Goal: Task Accomplishment & Management: Use online tool/utility

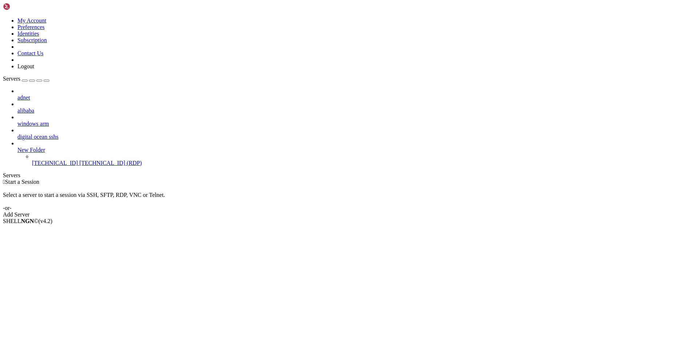
click at [531, 185] on div "Select a server to start a session via SSH, SFTP, RDP, VNC or Telnet. -or-" at bounding box center [349, 198] width 692 height 26
click at [600, 179] on div " Start a Session Select a server to start a session via SSH, SFTP, RDP, VNC or…" at bounding box center [349, 198] width 692 height 39
click at [550, 179] on div " Start a Session Select a server to start a session via SSH, SFTP, RDP, VNC or…" at bounding box center [349, 198] width 692 height 39
click at [225, 179] on div " Start a Session Select a server to start a session via SSH, SFTP, RDP, VNC or…" at bounding box center [349, 198] width 692 height 39
click at [41, 270] on span "Properties" at bounding box center [29, 273] width 24 height 6
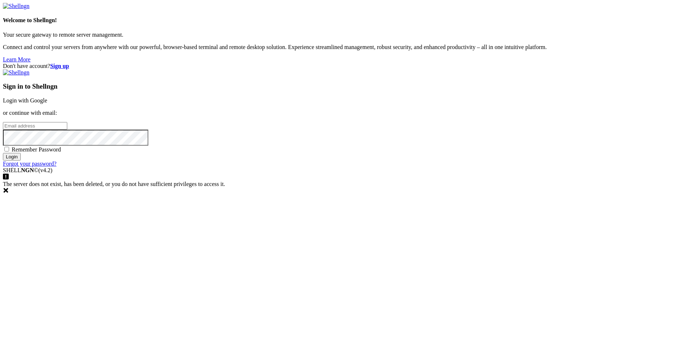
click at [47, 104] on link "Login with Google" at bounding box center [25, 100] width 44 height 6
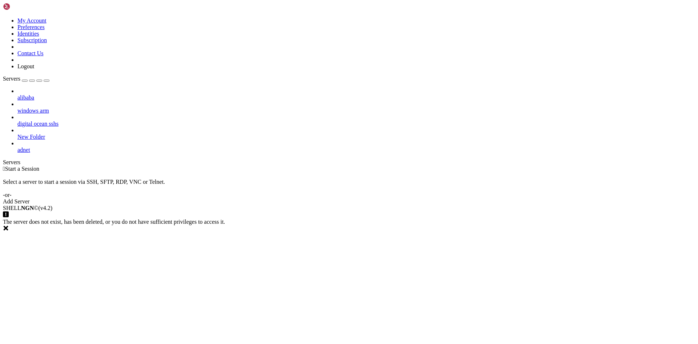
click at [30, 147] on span "adnet" at bounding box center [23, 150] width 13 height 6
click at [17, 147] on icon at bounding box center [17, 147] width 0 height 0
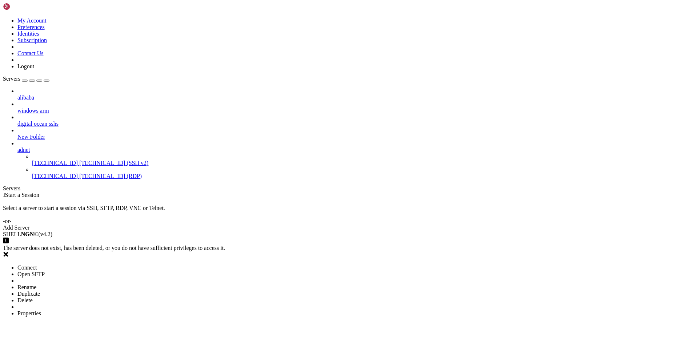
click at [41, 310] on span "Properties" at bounding box center [29, 313] width 24 height 6
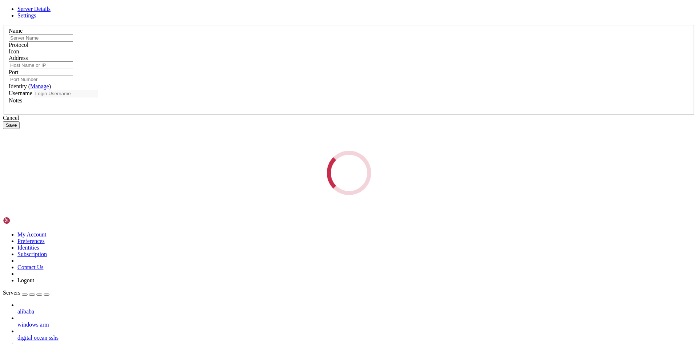
type input "[TECHNICAL_ID]"
type input "22"
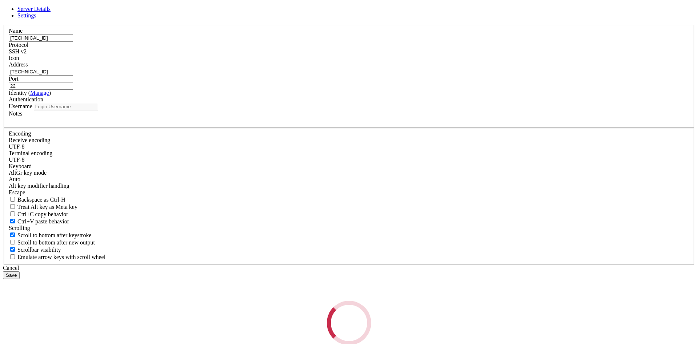
type input "ubuntu"
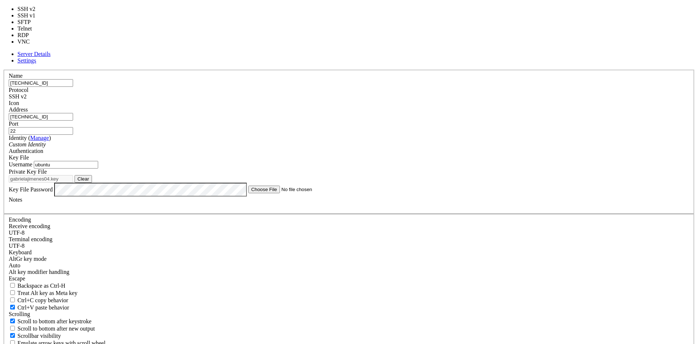
click at [401, 97] on div "SSH v2" at bounding box center [349, 96] width 681 height 7
type input "3389"
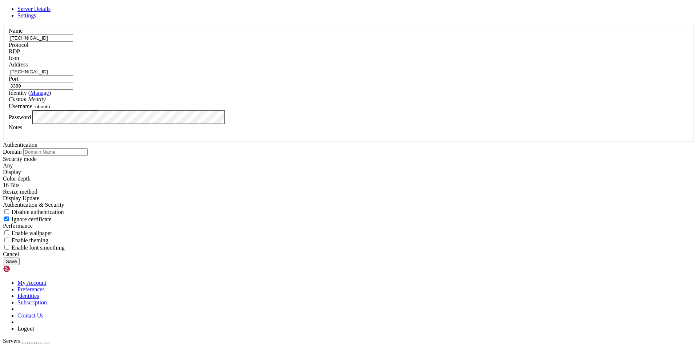
click at [98, 111] on input "ubuntu" at bounding box center [66, 107] width 64 height 8
type input "Administrator"
click at [20, 265] on button "Save" at bounding box center [11, 262] width 17 height 8
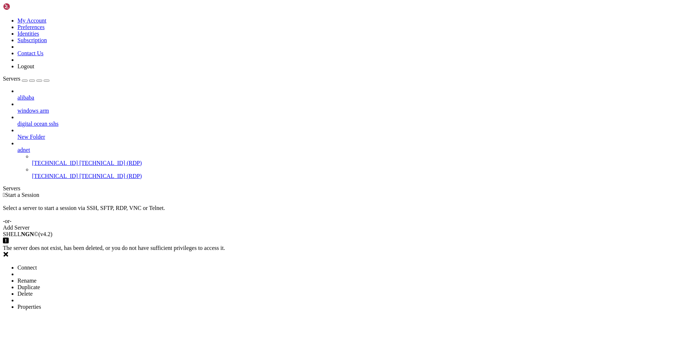
click at [37, 265] on span "Connect" at bounding box center [26, 268] width 19 height 6
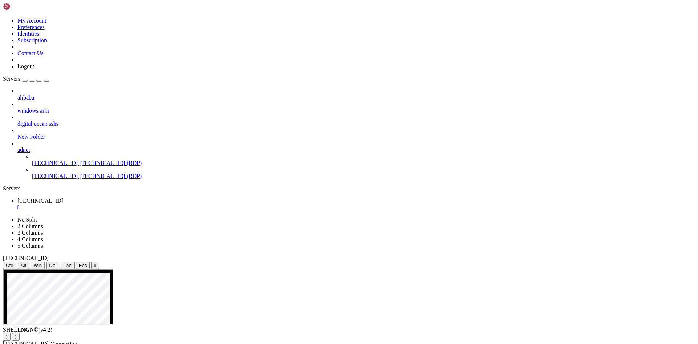
click at [72, 180] on div "alibaba windows arm digital ocean sshs New Folder adnet [TECHNICAL_ID] [TECHNIC…" at bounding box center [349, 134] width 692 height 92
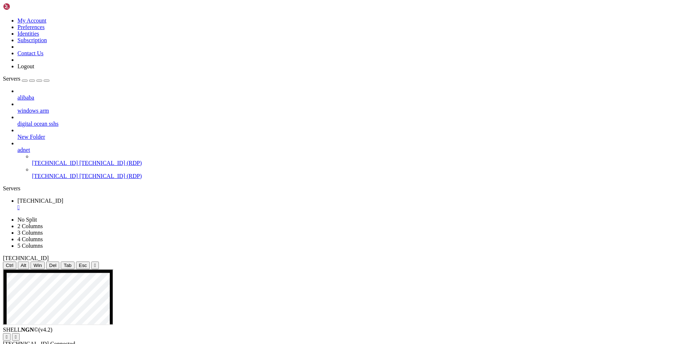
click at [132, 204] on div "" at bounding box center [356, 207] width 678 height 7
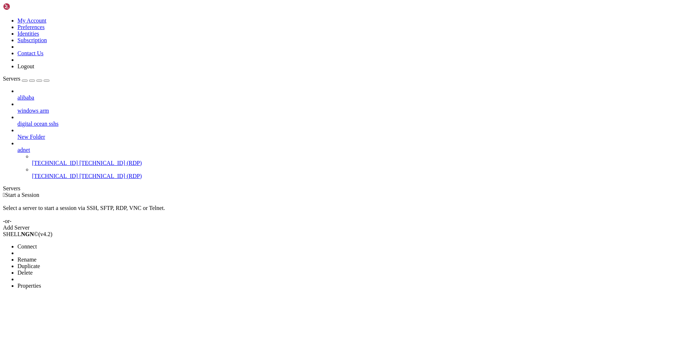
click at [37, 244] on span "Connect" at bounding box center [26, 247] width 19 height 6
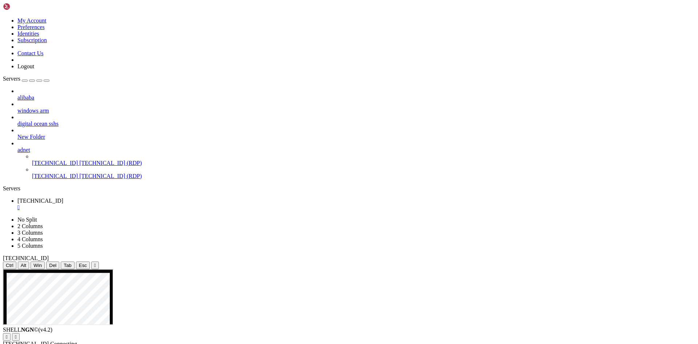
click at [296, 198] on ul "[TECHNICAL_ID] " at bounding box center [349, 204] width 692 height 13
click at [331, 262] on div "Ctrl Alt Win Del Tab Esc " at bounding box center [349, 266] width 692 height 8
click at [432, 262] on div "Ctrl Alt Win Del Tab Esc " at bounding box center [349, 266] width 692 height 8
click at [498, 262] on div "Ctrl Alt Win Del Tab Esc " at bounding box center [349, 266] width 692 height 8
click at [260, 262] on div "Ctrl Alt Win Del Tab Esc " at bounding box center [349, 266] width 692 height 8
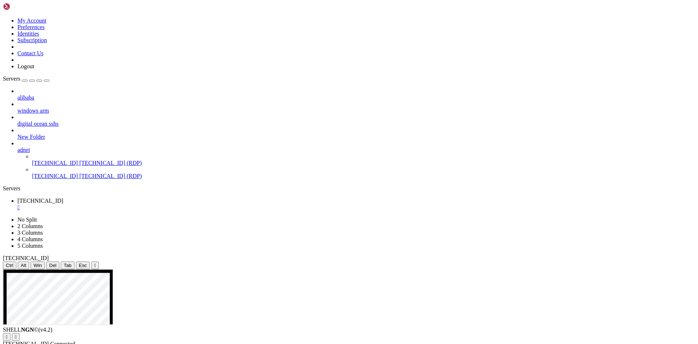
click at [221, 262] on div "Ctrl Alt Win Del Tab Esc " at bounding box center [349, 266] width 692 height 8
click at [539, 262] on div "Ctrl Alt Win Del Tab Esc " at bounding box center [349, 266] width 692 height 8
click at [572, 262] on div "Ctrl Alt Win Del Tab Esc " at bounding box center [349, 266] width 692 height 8
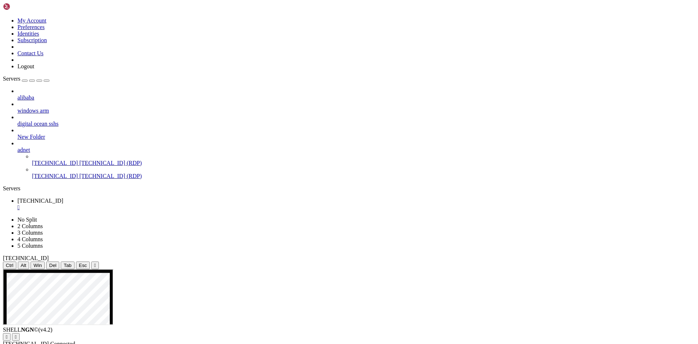
drag, startPoint x: 289, startPoint y: 311, endPoint x: 380, endPoint y: 306, distance: 90.7
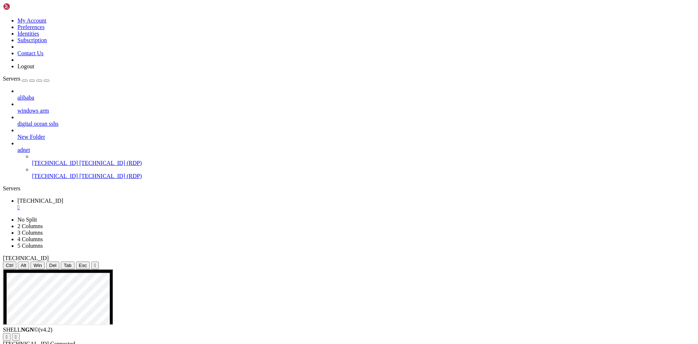
drag, startPoint x: 519, startPoint y: 308, endPoint x: 428, endPoint y: 301, distance: 91.2
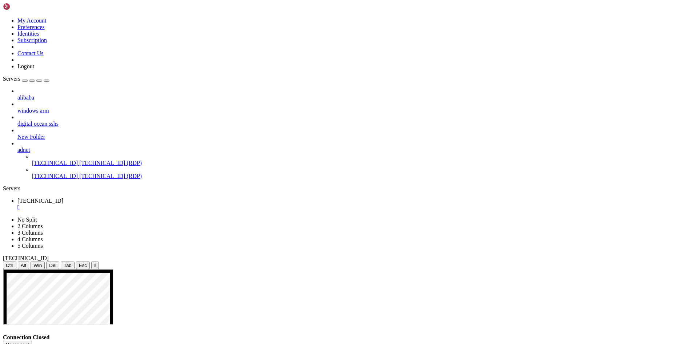
click at [148, 198] on ul "[TECHNICAL_ID] " at bounding box center [349, 204] width 692 height 13
click at [131, 204] on div "" at bounding box center [356, 207] width 678 height 7
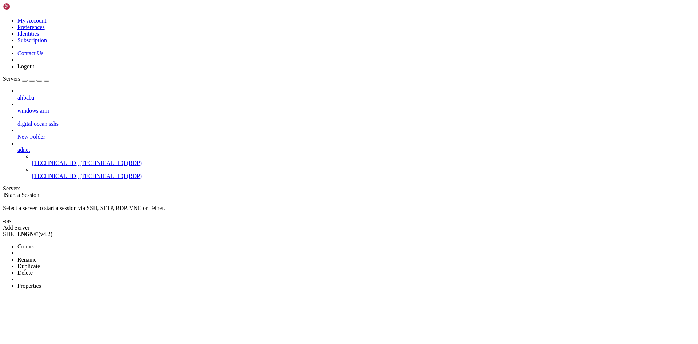
click at [65, 141] on div at bounding box center [349, 172] width 698 height 344
click at [41, 283] on span "Properties" at bounding box center [29, 286] width 24 height 6
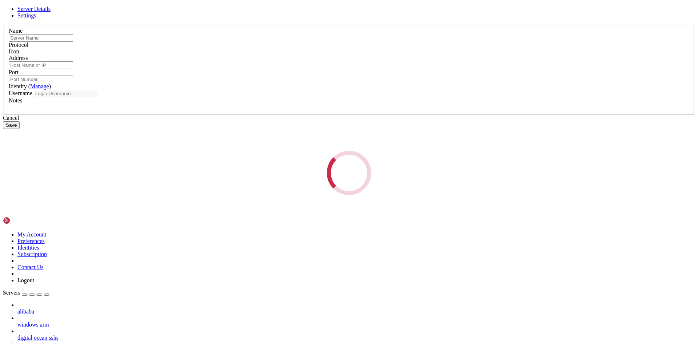
type input "[TECHNICAL_ID]"
type input "3389"
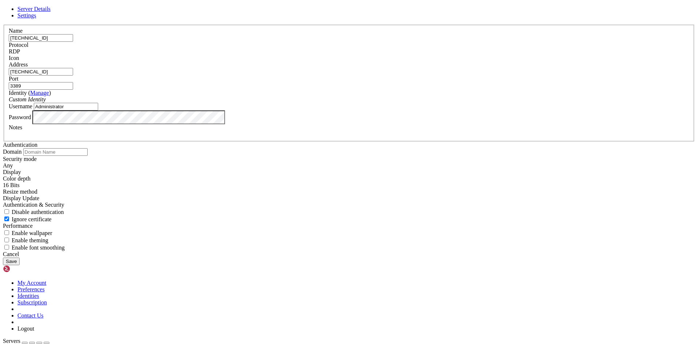
click at [98, 111] on input "Administrator" at bounding box center [66, 107] width 64 height 8
type input "[PERSON_NAME]"
click at [20, 265] on button "Save" at bounding box center [11, 262] width 17 height 8
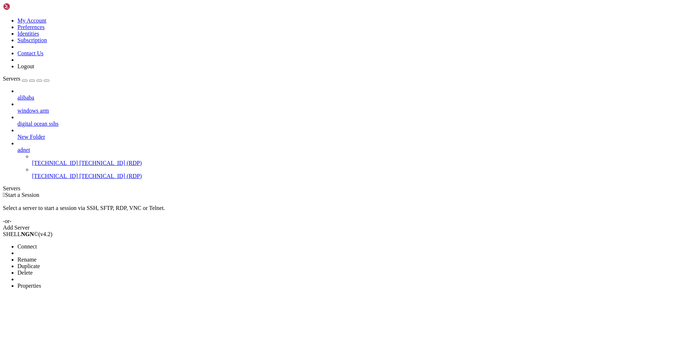
click at [37, 244] on span "Connect" at bounding box center [26, 247] width 19 height 6
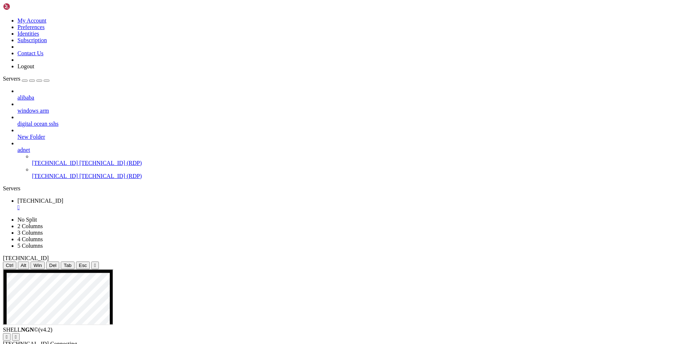
click at [72, 180] on div "alibaba windows arm digital ocean sshs New Folder adnet [TECHNICAL_ID] [TECHNIC…" at bounding box center [349, 134] width 692 height 92
click at [132, 198] on link "[TECHNICAL_ID] " at bounding box center [356, 204] width 678 height 13
click at [132, 204] on div "" at bounding box center [356, 207] width 678 height 7
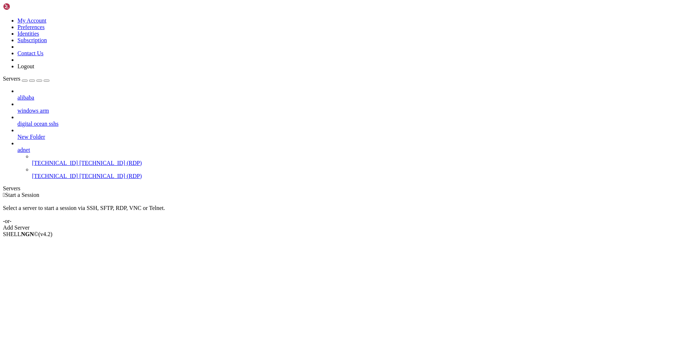
click at [245, 199] on div "Select a server to start a session via SSH, SFTP, RDP, VNC or Telnet. -or-" at bounding box center [349, 212] width 692 height 26
click at [37, 244] on span "Connect" at bounding box center [26, 247] width 19 height 6
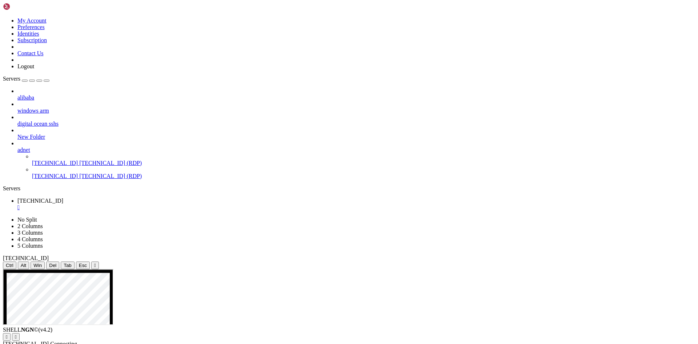
click at [76, 180] on div "alibaba windows arm digital ocean sshs New Folder adnet [TECHNICAL_ID] [TECHNIC…" at bounding box center [349, 134] width 692 height 92
click at [81, 180] on div "alibaba windows arm digital ocean sshs New Folder adnet [TECHNICAL_ID] [TECHNIC…" at bounding box center [349, 134] width 692 height 92
click at [155, 198] on ul "[TECHNICAL_ID] " at bounding box center [349, 204] width 692 height 13
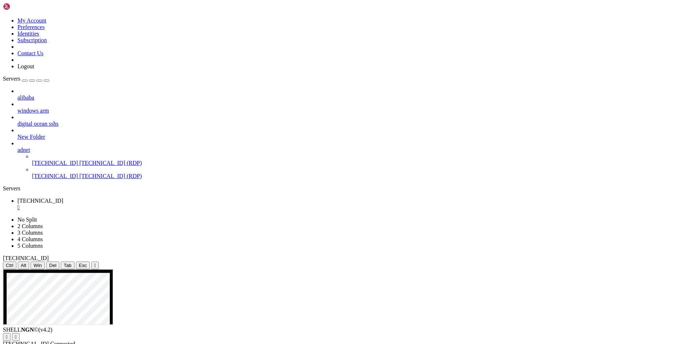
click at [132, 204] on div "" at bounding box center [356, 207] width 678 height 7
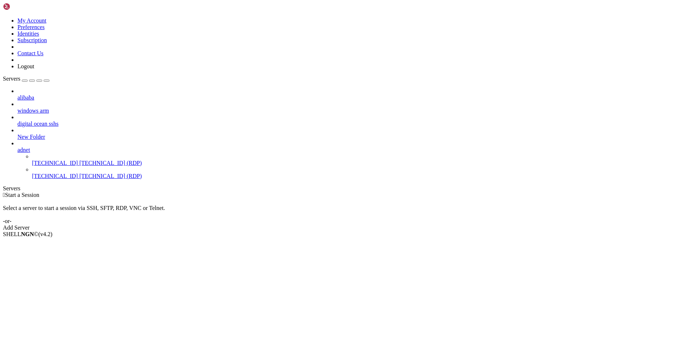
click at [147, 192] on div " Start a Session Select a server to start a session via SSH, SFTP, RDP, VNC or…" at bounding box center [349, 211] width 692 height 39
click at [84, 283] on li "Properties" at bounding box center [50, 286] width 66 height 7
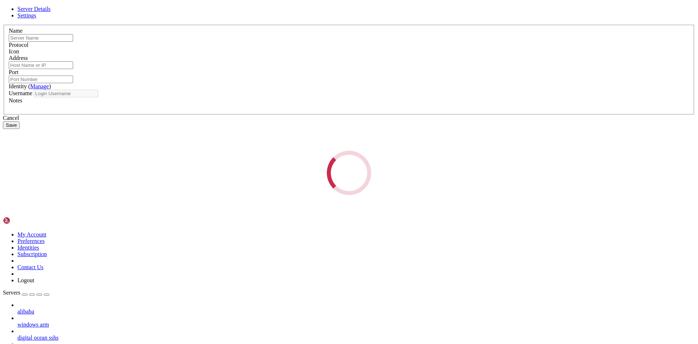
type input "[TECHNICAL_ID]"
type input "3389"
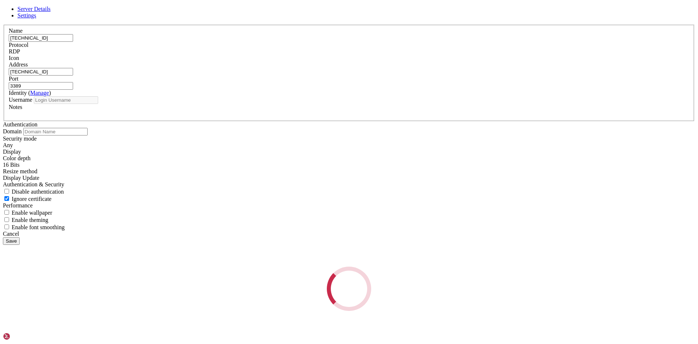
type input "[PERSON_NAME]"
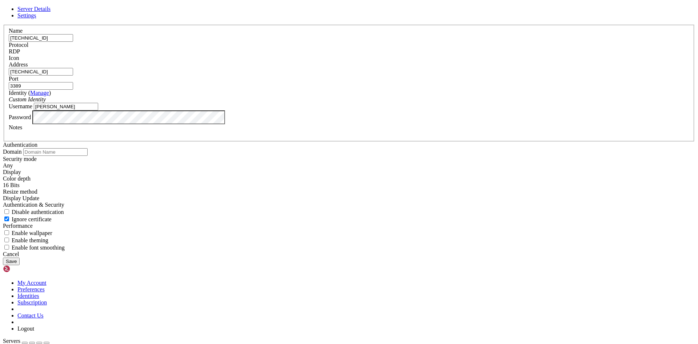
click at [73, 42] on input "[TECHNICAL_ID]" at bounding box center [41, 38] width 64 height 8
type input "[TECHNICAL_ID]"
click at [73, 76] on input "[TECHNICAL_ID]" at bounding box center [41, 72] width 64 height 8
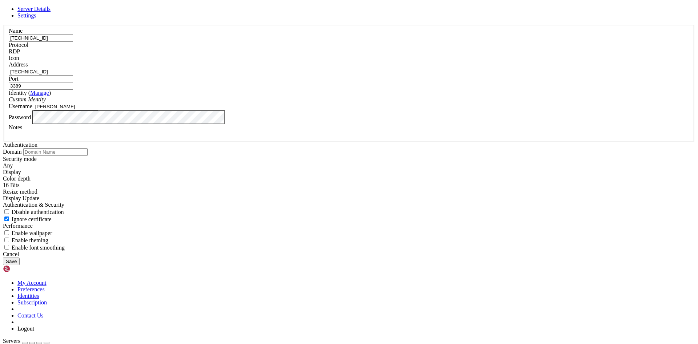
click at [73, 76] on input "[TECHNICAL_ID]" at bounding box center [41, 72] width 64 height 8
paste input "4.137"
type input "[TECHNICAL_ID]"
click at [443, 251] on div "Name [TECHNICAL_ID] Protocol RDP Icon Address [TECHNICAL_ID] ( Manage )" at bounding box center [349, 138] width 692 height 226
click at [20, 265] on button "Save" at bounding box center [11, 262] width 17 height 8
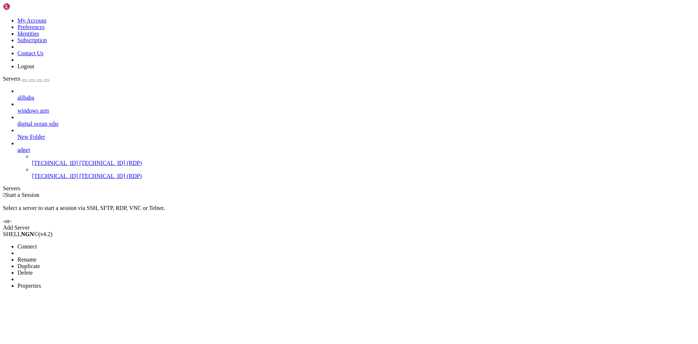
click at [37, 244] on span "Connect" at bounding box center [26, 247] width 19 height 6
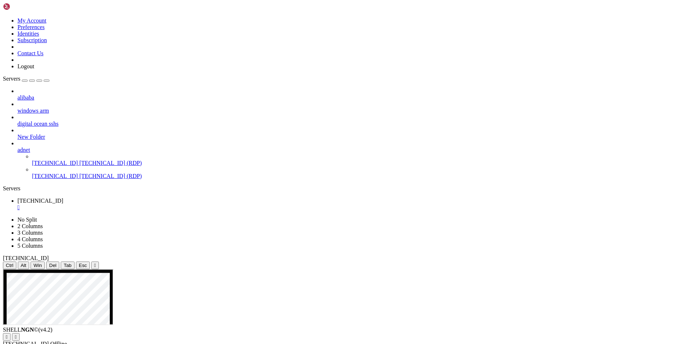
click at [53, 180] on div "alibaba windows arm digital ocean sshs New Folder adnet [TECHNICAL_ID] [TECHNIC…" at bounding box center [349, 134] width 692 height 92
click at [55, 180] on div "alibaba windows arm digital ocean sshs New Folder adnet [TECHNICAL_ID] [TECHNIC…" at bounding box center [349, 134] width 692 height 92
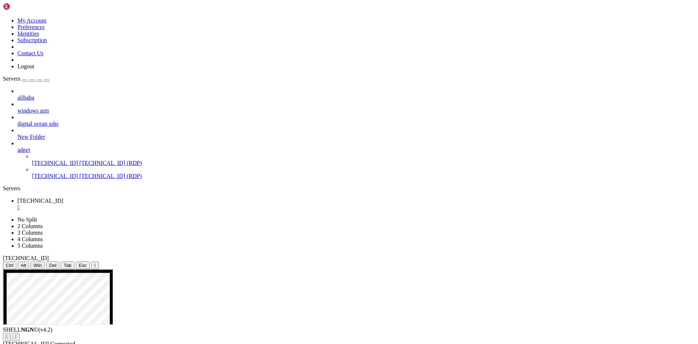
click at [52, 180] on div "alibaba windows arm digital ocean sshs New Folder adnet [TECHNICAL_ID] [TECHNIC…" at bounding box center [349, 134] width 692 height 92
drag, startPoint x: 52, startPoint y: 303, endPoint x: 52, endPoint y: 317, distance: 13.5
click at [52, 180] on div "alibaba windows arm digital ocean sshs New Folder adnet [TECHNICAL_ID] [TECHNIC…" at bounding box center [349, 134] width 692 height 92
drag, startPoint x: 52, startPoint y: 317, endPoint x: 55, endPoint y: 328, distance: 11.1
click at [54, 180] on div "alibaba windows arm digital ocean sshs New Folder adnet [TECHNICAL_ID] [TECHNIC…" at bounding box center [349, 134] width 692 height 92
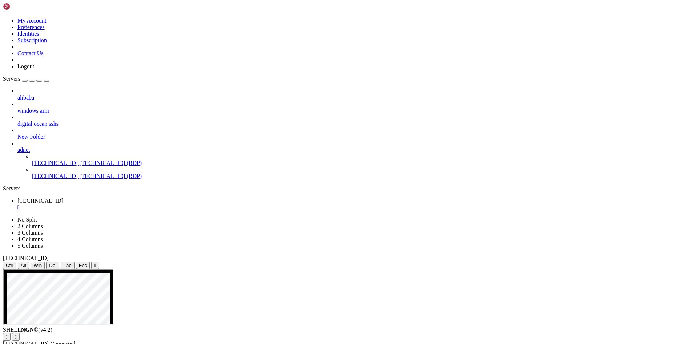
click at [55, 180] on div "alibaba windows arm digital ocean sshs New Folder adnet [TECHNICAL_ID] [TECHNIC…" at bounding box center [349, 134] width 692 height 92
click at [57, 180] on div "alibaba windows arm digital ocean sshs New Folder adnet [TECHNICAL_ID] [TECHNIC…" at bounding box center [349, 134] width 692 height 92
click at [55, 180] on div "alibaba windows arm digital ocean sshs New Folder adnet [TECHNICAL_ID] [TECHNIC…" at bounding box center [349, 134] width 692 height 92
drag, startPoint x: 55, startPoint y: 249, endPoint x: 55, endPoint y: 230, distance: 19.6
click at [55, 180] on div "alibaba windows arm digital ocean sshs New Folder adnet [TECHNICAL_ID] [TECHNIC…" at bounding box center [349, 134] width 692 height 92
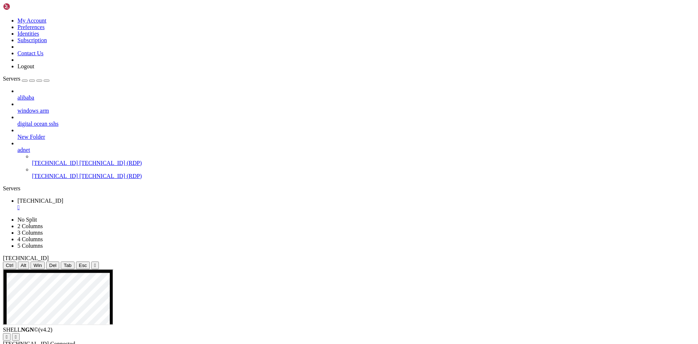
drag, startPoint x: 55, startPoint y: 227, endPoint x: 55, endPoint y: 218, distance: 9.1
click at [55, 180] on div "alibaba windows arm digital ocean sshs New Folder adnet [TECHNICAL_ID] [TECHNIC…" at bounding box center [349, 134] width 692 height 92
drag, startPoint x: 54, startPoint y: 200, endPoint x: 53, endPoint y: 183, distance: 17.1
click at [53, 180] on div "alibaba windows arm digital ocean sshs New Folder adnet [TECHNICAL_ID] [TECHNIC…" at bounding box center [349, 134] width 692 height 92
drag, startPoint x: 53, startPoint y: 183, endPoint x: 53, endPoint y: 177, distance: 5.8
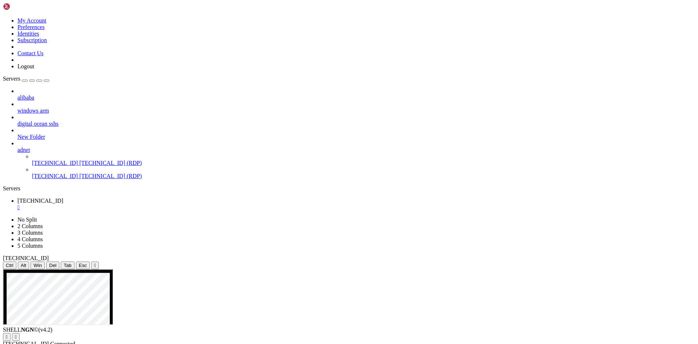
click at [53, 180] on div "alibaba windows arm digital ocean sshs New Folder adnet [TECHNICAL_ID] [TECHNIC…" at bounding box center [349, 134] width 692 height 92
click at [53, 177] on div "alibaba windows arm digital ocean sshs New Folder adnet [TECHNICAL_ID] [TECHNIC…" at bounding box center [349, 134] width 692 height 92
click at [53, 180] on div "alibaba windows arm digital ocean sshs New Folder adnet [TECHNICAL_ID] [TECHNIC…" at bounding box center [349, 134] width 692 height 92
click at [79, 180] on div "alibaba windows arm digital ocean sshs New Folder adnet [TECHNICAL_ID] [TECHNIC…" at bounding box center [349, 134] width 692 height 92
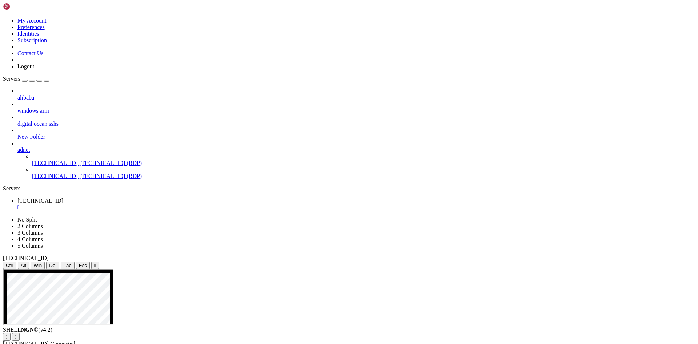
drag, startPoint x: 434, startPoint y: 283, endPoint x: 393, endPoint y: 281, distance: 41.5
drag, startPoint x: 393, startPoint y: 281, endPoint x: 411, endPoint y: 279, distance: 18.3
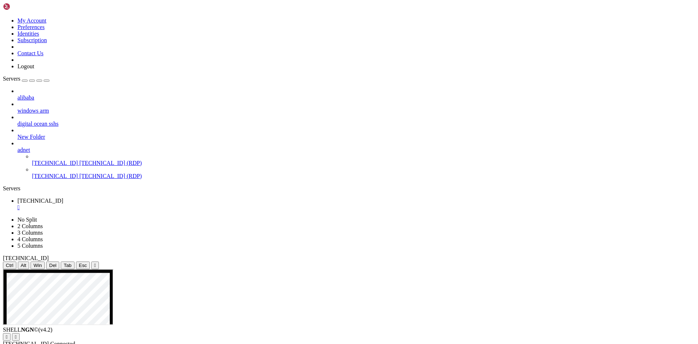
drag, startPoint x: 190, startPoint y: 352, endPoint x: 117, endPoint y: 285, distance: 98.8
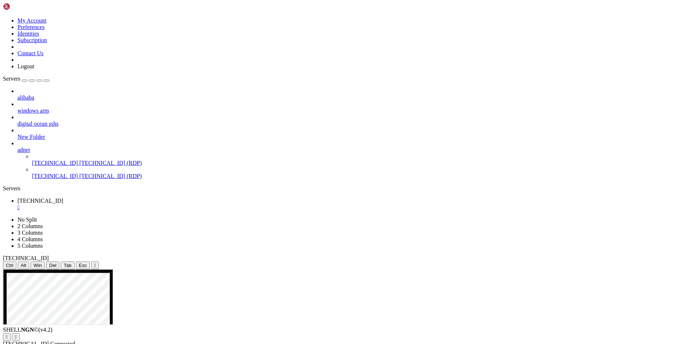
drag, startPoint x: 84, startPoint y: 278, endPoint x: 135, endPoint y: 277, distance: 50.5
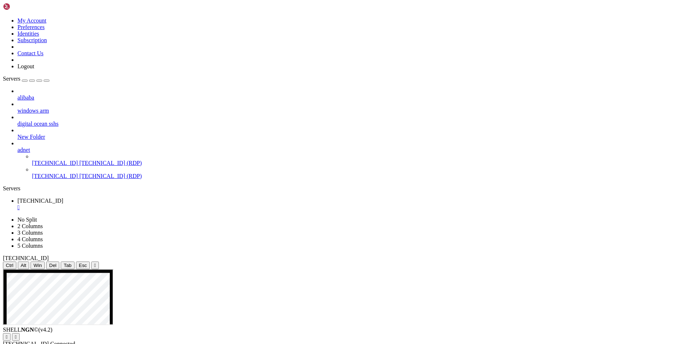
click at [135, 204] on div "" at bounding box center [356, 207] width 678 height 7
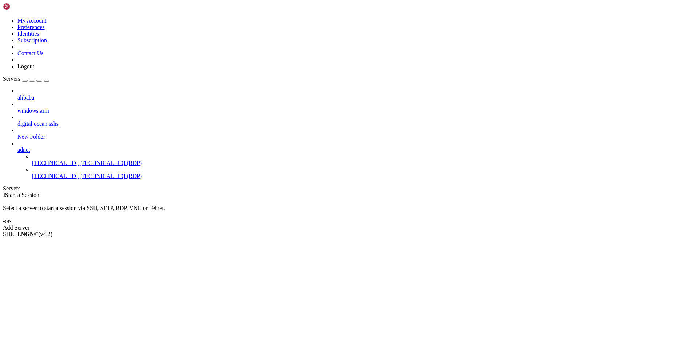
click at [279, 192] on div " Start a Session Select a server to start a session via SSH, SFTP, RDP, VNC or…" at bounding box center [349, 211] width 692 height 39
click at [84, 244] on li "Connect" at bounding box center [50, 247] width 66 height 7
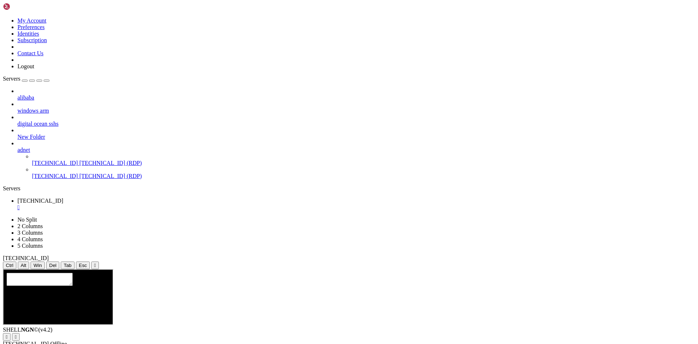
click at [36, 180] on div "alibaba windows arm digital ocean sshs New Folder adnet [TECHNICAL_ID] [TECHNIC…" at bounding box center [349, 134] width 692 height 92
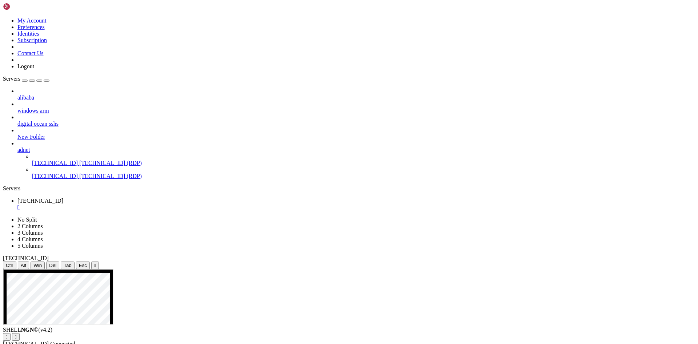
click at [136, 204] on div "" at bounding box center [356, 207] width 678 height 7
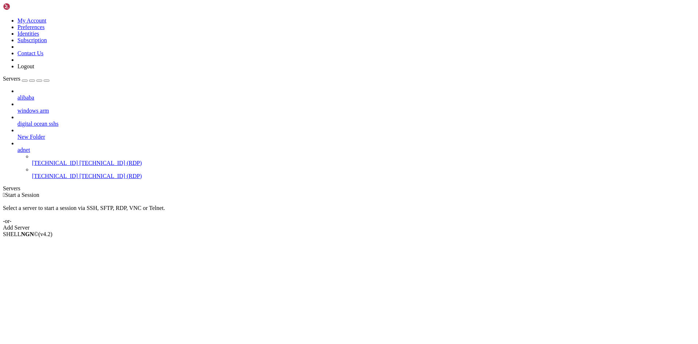
click at [140, 199] on div "Select a server to start a session via SSH, SFTP, RDP, VNC or Telnet. -or-" at bounding box center [349, 212] width 692 height 26
click at [489, 214] on div " Start a Session Select a server to start a session via SSH, SFTP, RDP, VNC or…" at bounding box center [349, 211] width 692 height 39
click at [584, 192] on div " Start a Session Select a server to start a session via SSH, SFTP, RDP, VNC or…" at bounding box center [349, 211] width 692 height 39
